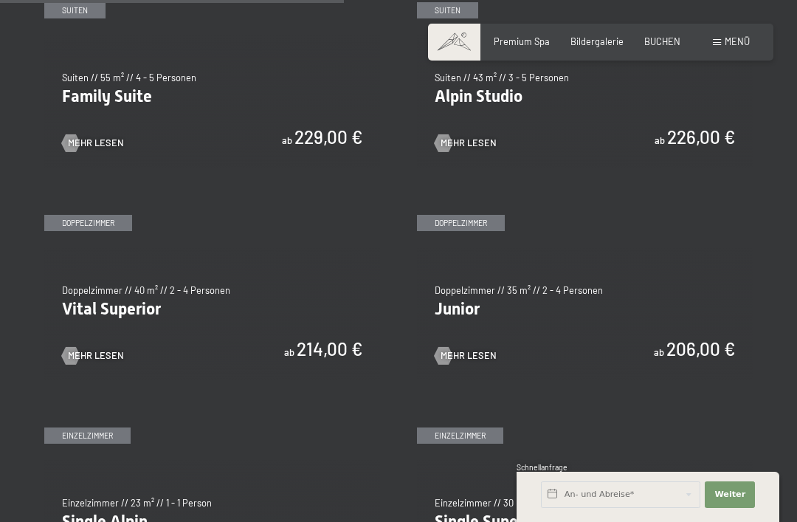
scroll to position [1444, 0]
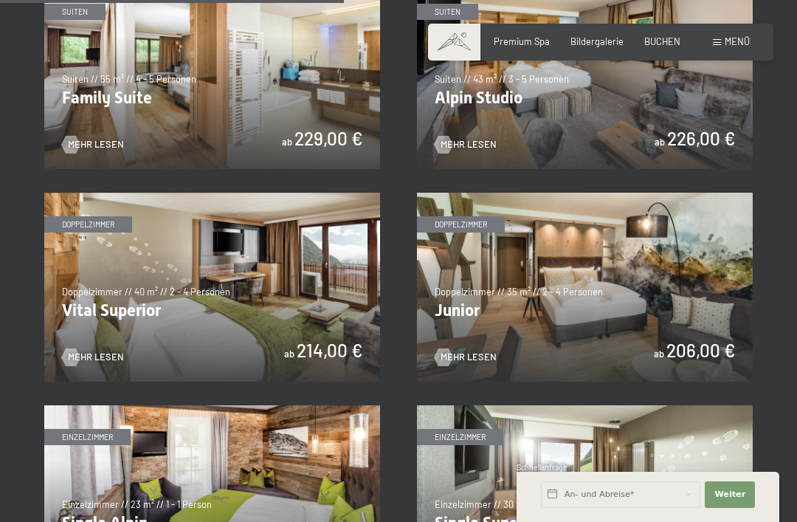
click at [646, 294] on img at bounding box center [585, 287] width 336 height 189
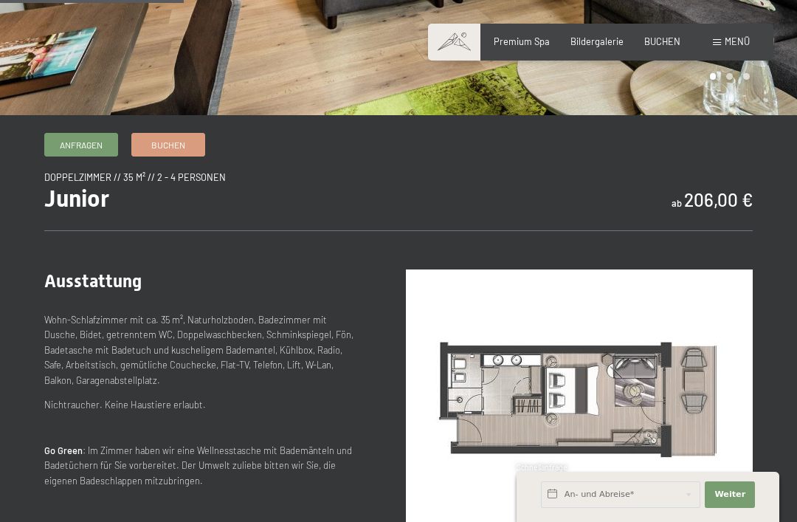
scroll to position [366, 0]
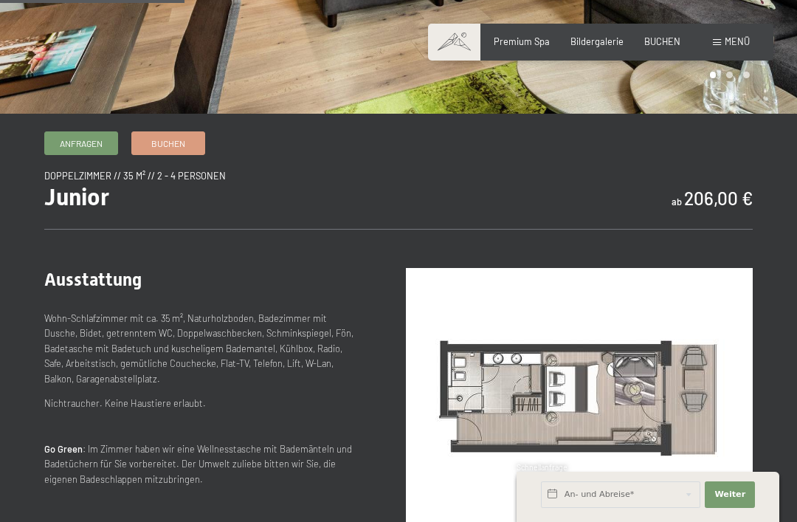
click at [164, 142] on span "Buchen" at bounding box center [168, 143] width 34 height 13
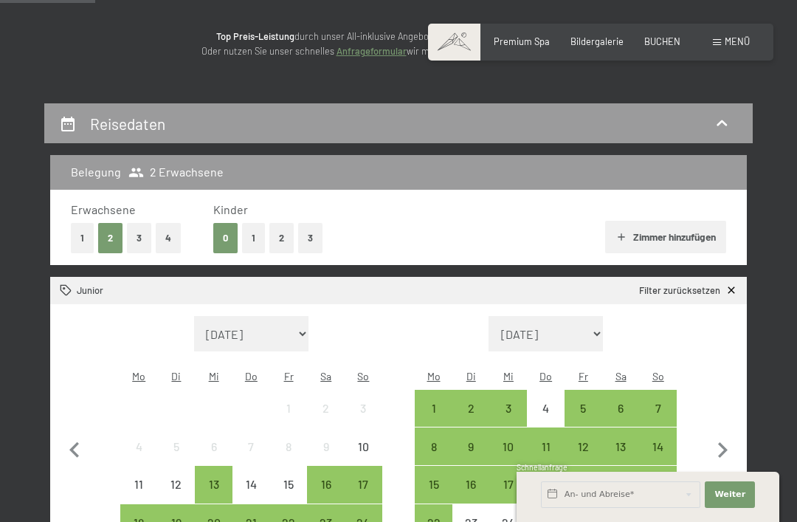
scroll to position [190, 0]
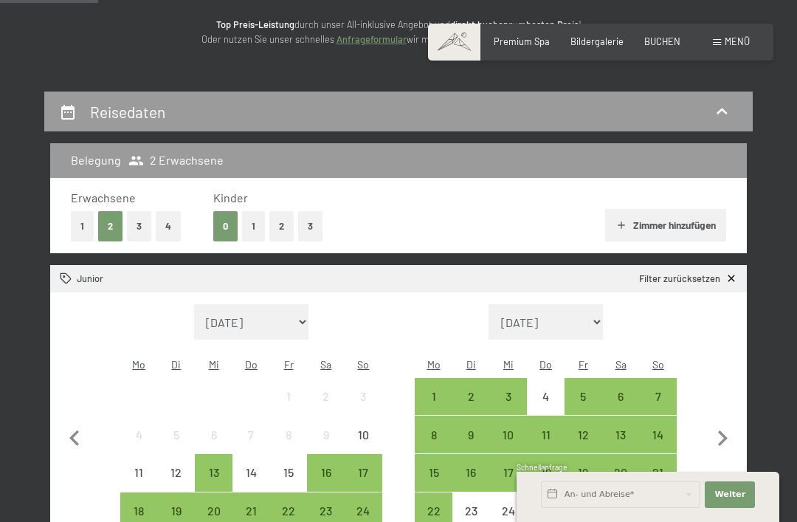
click at [290, 313] on select "August 2025 September 2025 Oktober 2025 November 2025 Dezember 2025 Januar 2026…" at bounding box center [251, 321] width 115 height 35
select select "2026-01-01"
select select "2026-02-01"
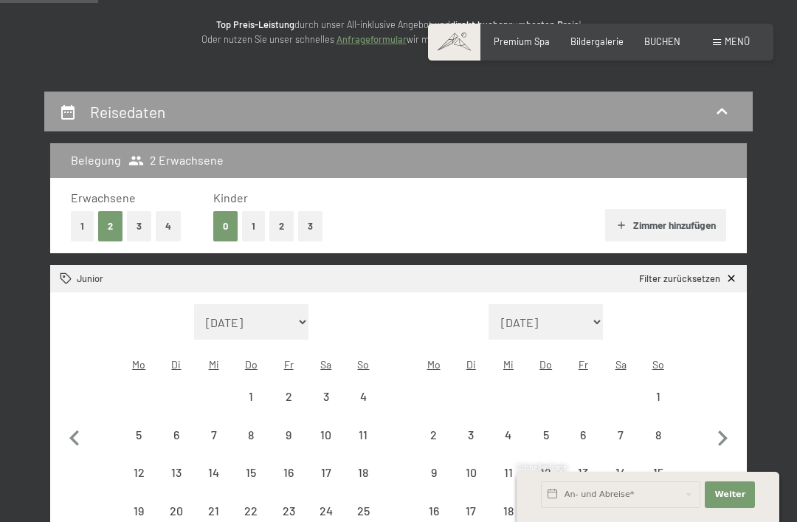
select select "2026-01-01"
select select "2026-02-01"
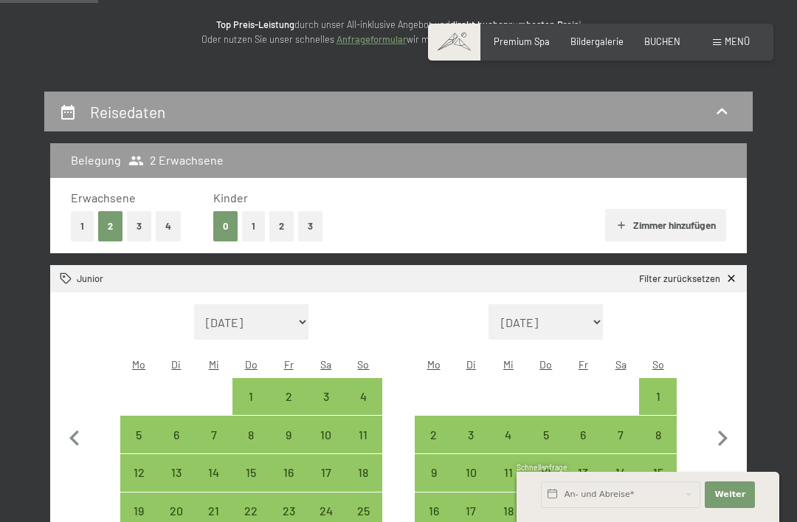
click at [366, 429] on div "11" at bounding box center [363, 446] width 35 height 35
select select "2026-01-01"
select select "2026-02-01"
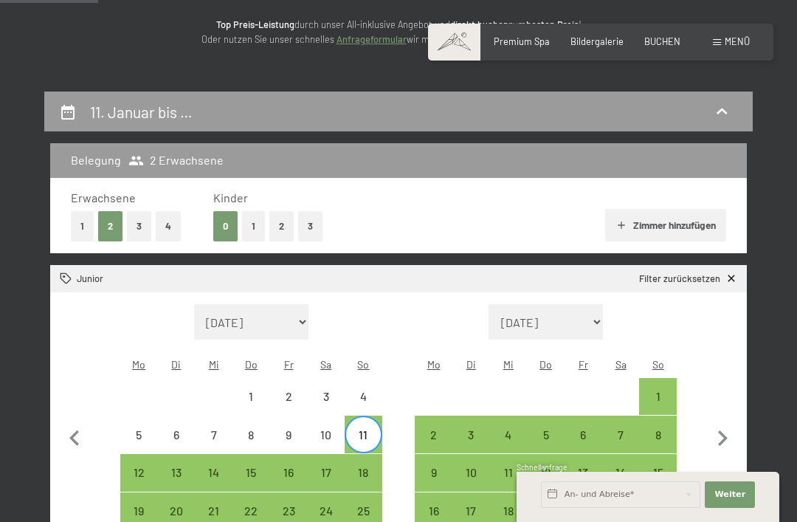
click at [376, 467] on div "18" at bounding box center [363, 484] width 35 height 35
select select "2026-01-01"
select select "2026-02-01"
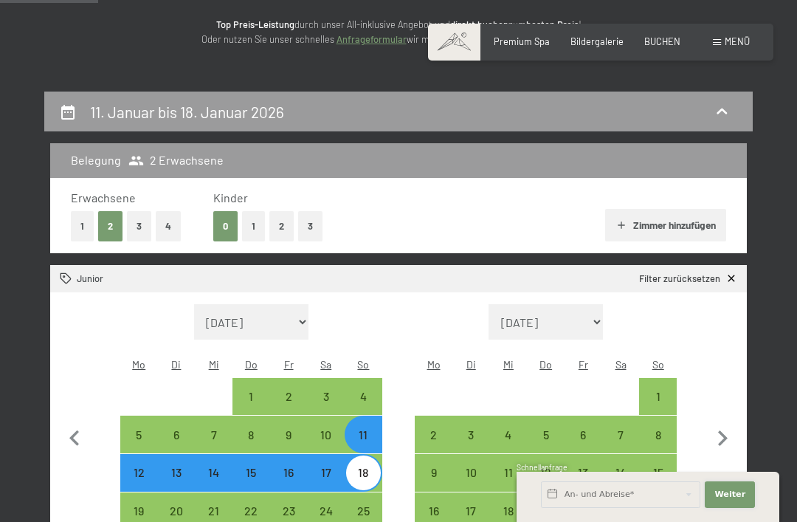
click at [735, 501] on span "Weiter" at bounding box center [730, 495] width 31 height 12
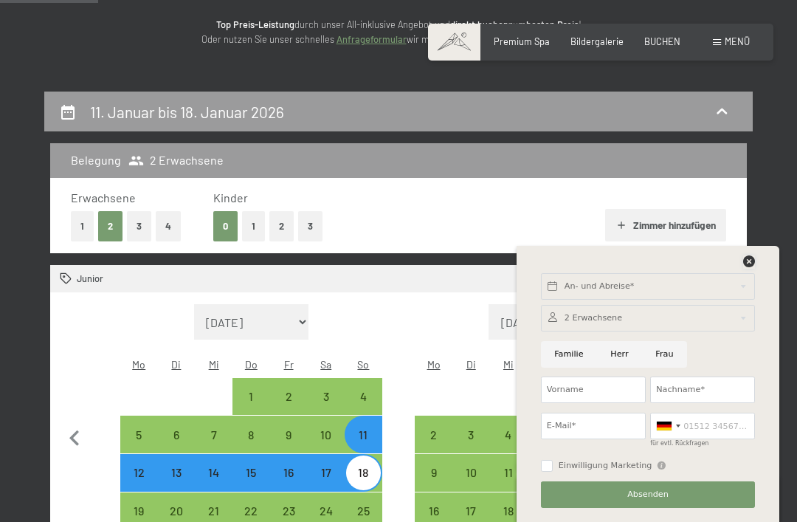
click at [749, 267] on icon at bounding box center [749, 261] width 12 height 12
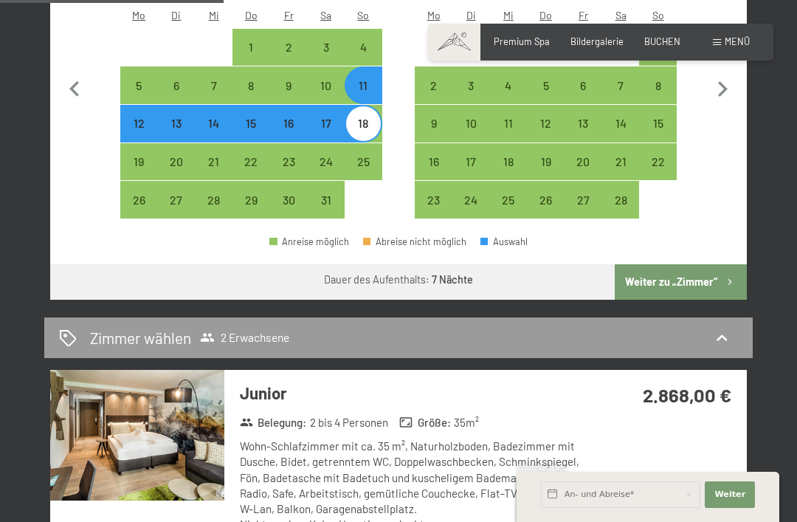
click at [712, 264] on button "Weiter zu „Zimmer“" at bounding box center [681, 281] width 132 height 35
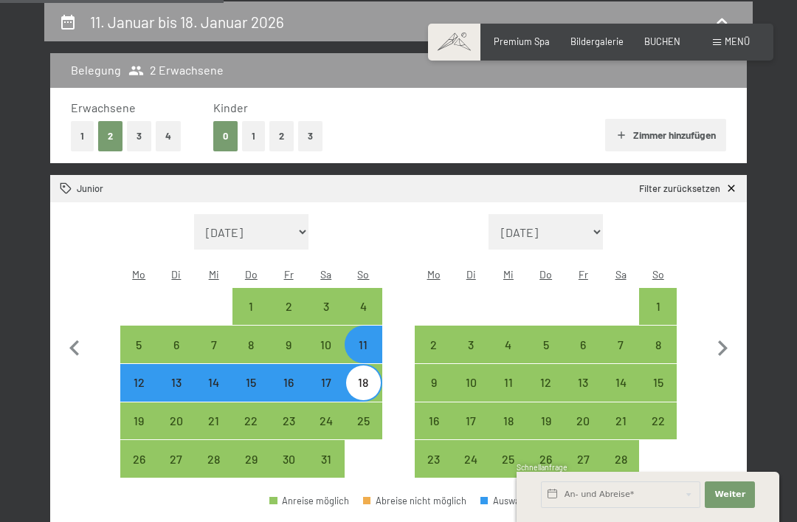
select select "2026-01-01"
select select "2026-02-01"
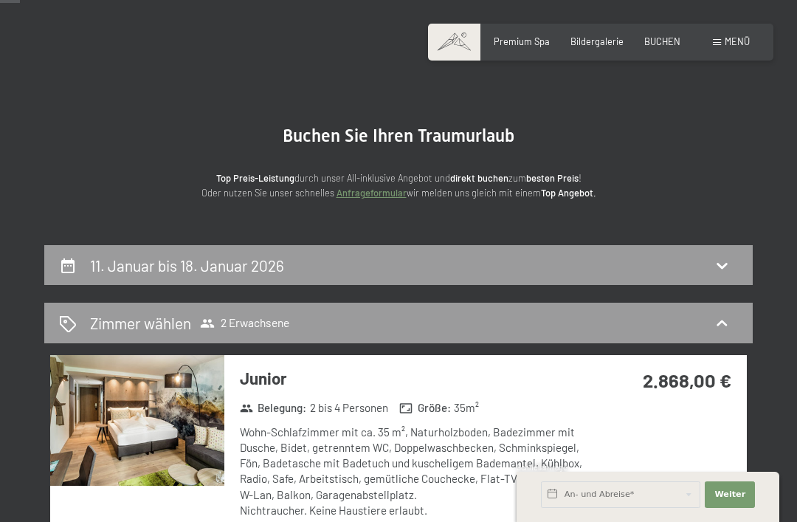
scroll to position [35, 0]
